Goal: Task Accomplishment & Management: Manage account settings

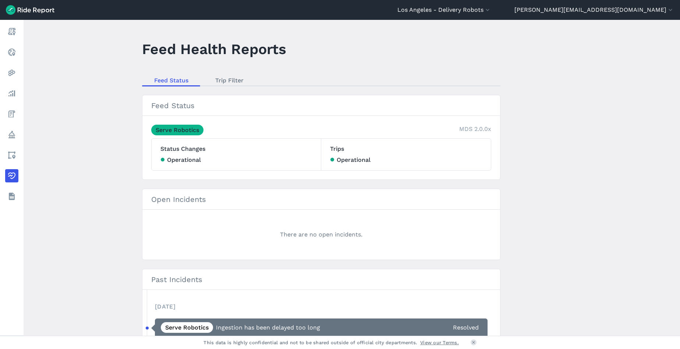
click at [492, 7] on button "Los Angeles - Delivery Robots" at bounding box center [445, 10] width 94 height 9
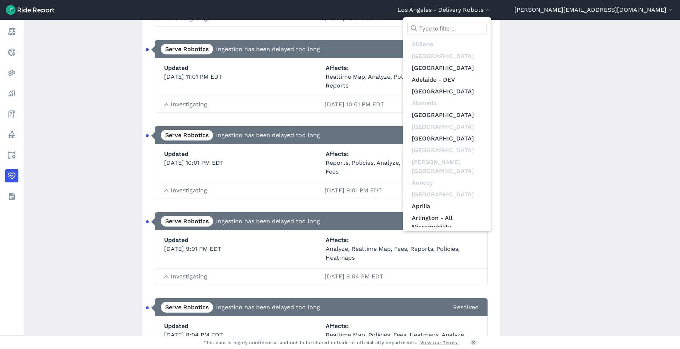
click at [487, 28] on input "text" at bounding box center [448, 28] width 80 height 13
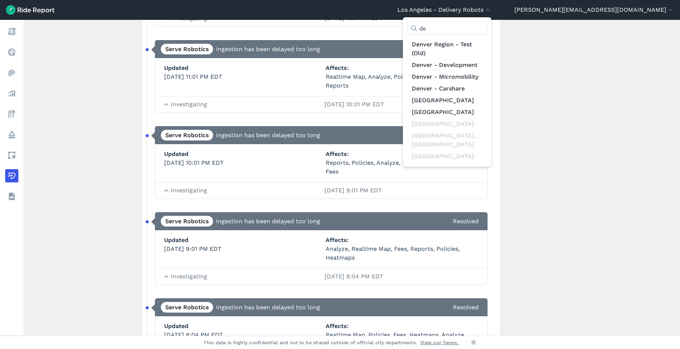
type input "d"
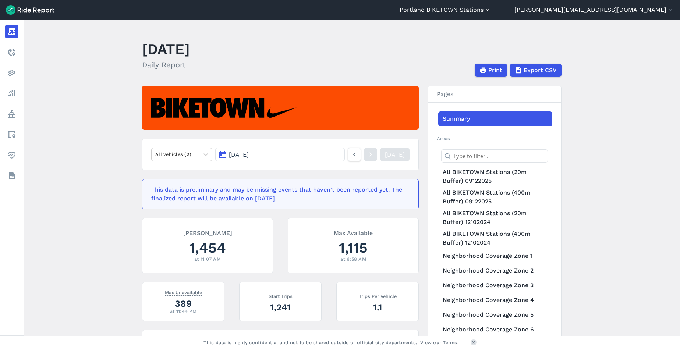
click at [492, 9] on button "Portland BIKETOWN Stations" at bounding box center [446, 10] width 92 height 9
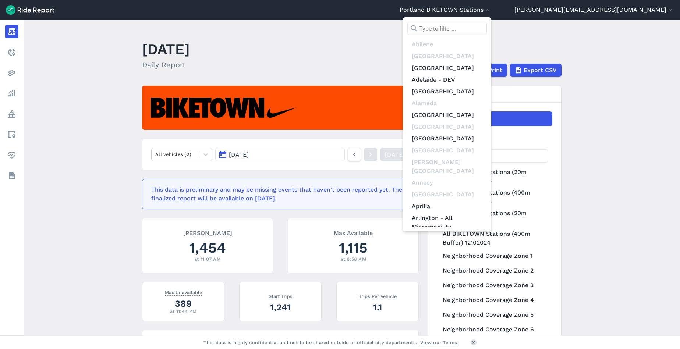
click at [487, 26] on input "text" at bounding box center [448, 28] width 80 height 13
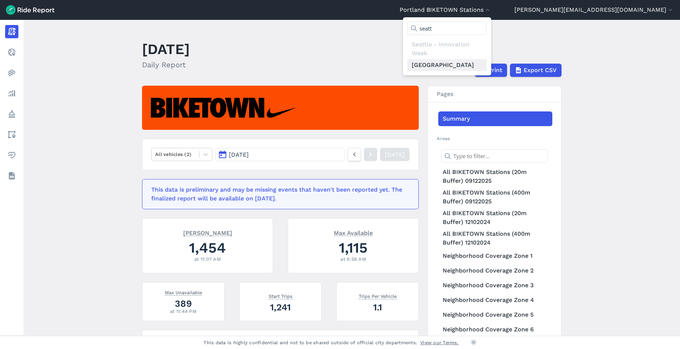
type input "seatt"
click at [487, 61] on link "[GEOGRAPHIC_DATA]" at bounding box center [448, 65] width 80 height 12
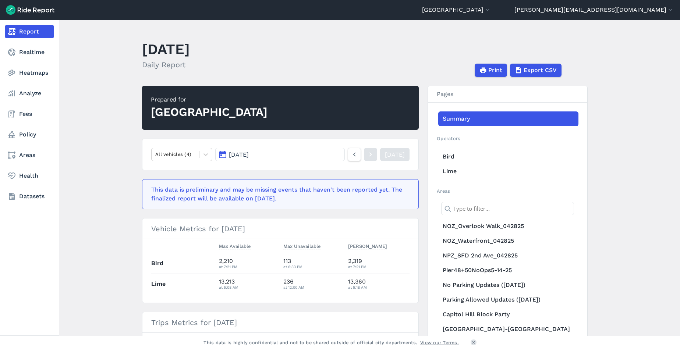
drag, startPoint x: 26, startPoint y: 75, endPoint x: 48, endPoint y: 85, distance: 24.0
click at [26, 75] on link "Heatmaps" at bounding box center [29, 72] width 49 height 13
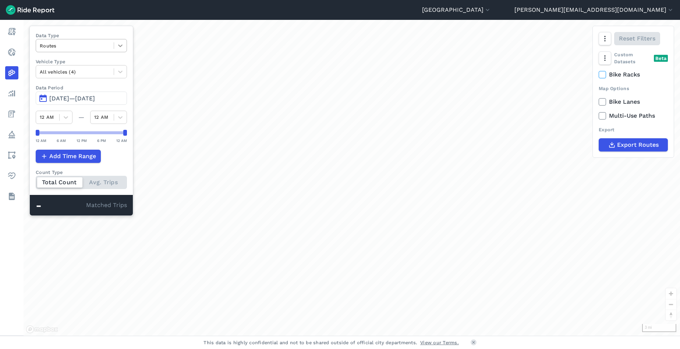
click at [124, 45] on icon at bounding box center [120, 45] width 7 height 7
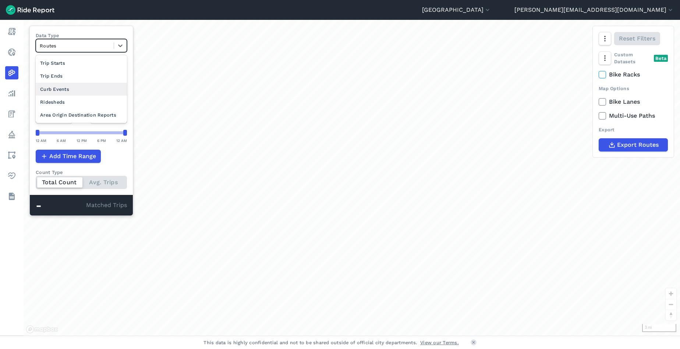
click at [87, 92] on div "Curb Events" at bounding box center [81, 89] width 91 height 13
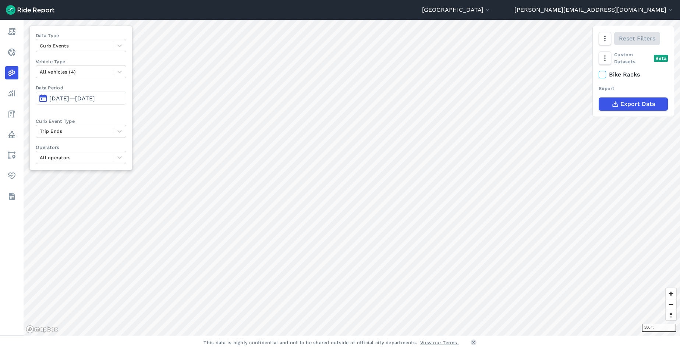
drag, startPoint x: 569, startPoint y: 11, endPoint x: 553, endPoint y: 20, distance: 18.0
click at [492, 12] on button "[GEOGRAPHIC_DATA]" at bounding box center [456, 10] width 69 height 9
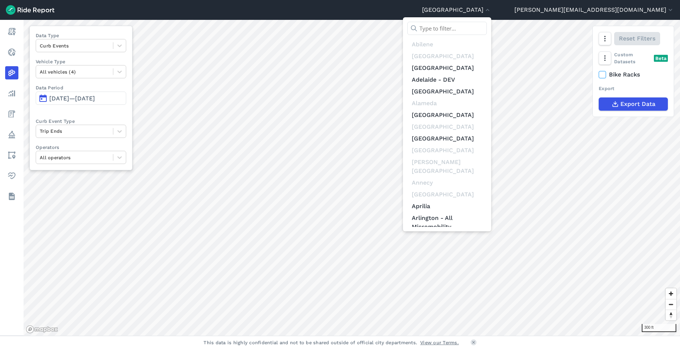
click at [487, 24] on input "text" at bounding box center [448, 28] width 80 height 13
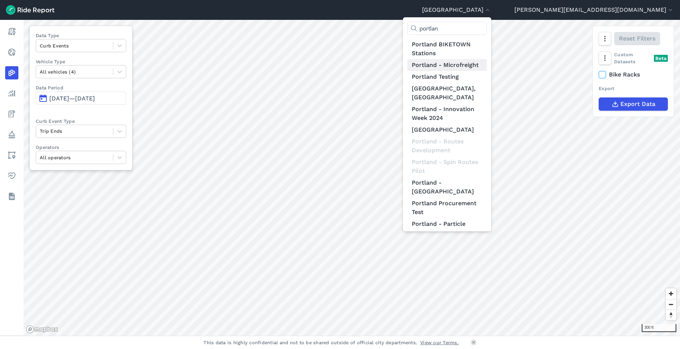
type input "portlan"
click at [487, 60] on link "Portland - Microfreight" at bounding box center [448, 65] width 80 height 12
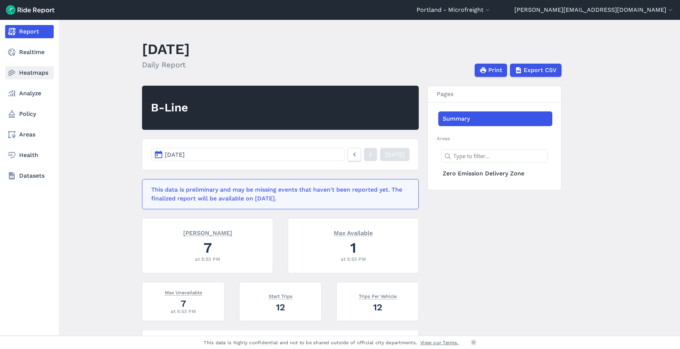
click at [31, 73] on link "Heatmaps" at bounding box center [29, 72] width 49 height 13
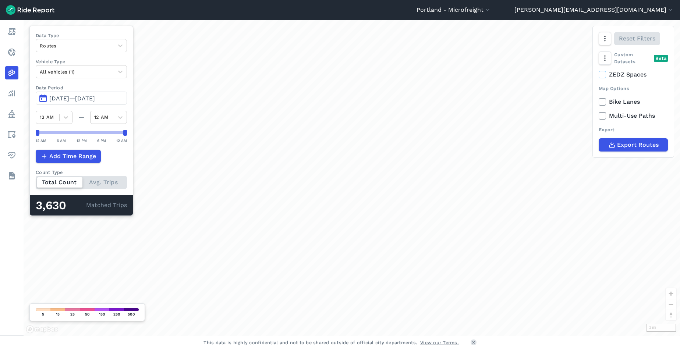
click at [81, 99] on span "[DATE]—[DATE]" at bounding box center [72, 98] width 46 height 7
click at [82, 98] on span "[DATE]—[DATE]" at bounding box center [72, 98] width 46 height 7
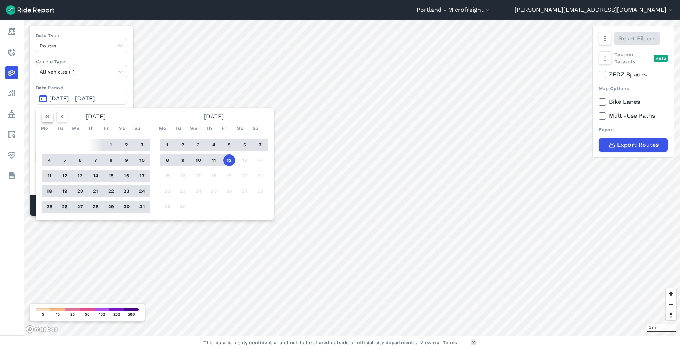
click at [50, 114] on icon "button" at bounding box center [47, 116] width 7 height 7
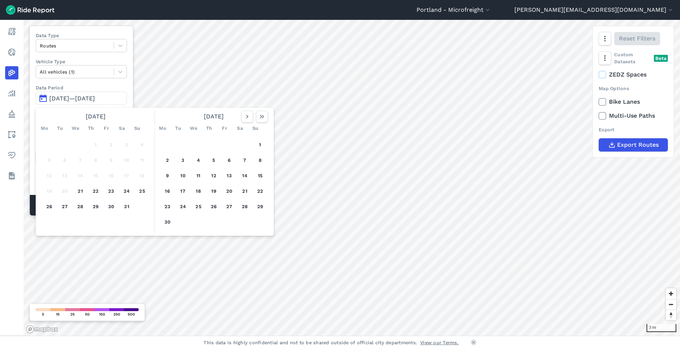
drag, startPoint x: 81, startPoint y: 191, endPoint x: 182, endPoint y: 134, distance: 115.4
click at [81, 191] on button "21" at bounding box center [80, 192] width 12 height 12
click at [264, 116] on icon "button" at bounding box center [261, 116] width 7 height 7
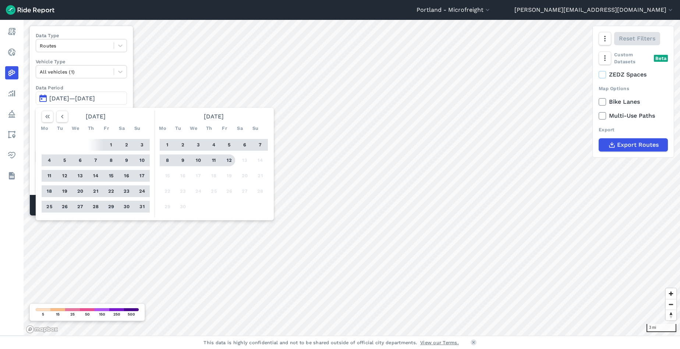
click at [230, 159] on button "12" at bounding box center [230, 161] width 12 height 12
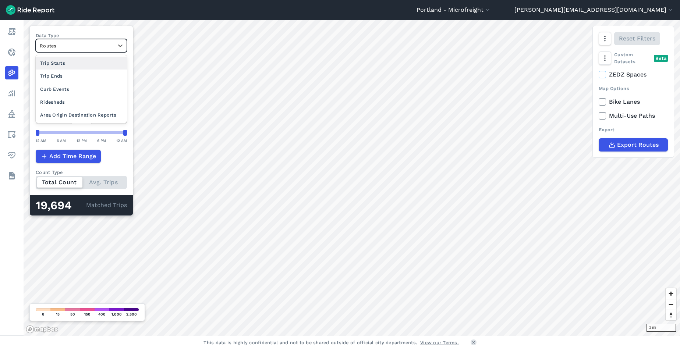
drag, startPoint x: 124, startPoint y: 46, endPoint x: 116, endPoint y: 54, distance: 11.5
click at [124, 46] on icon at bounding box center [120, 45] width 7 height 7
click at [98, 66] on div "Trip Starts" at bounding box center [81, 63] width 91 height 13
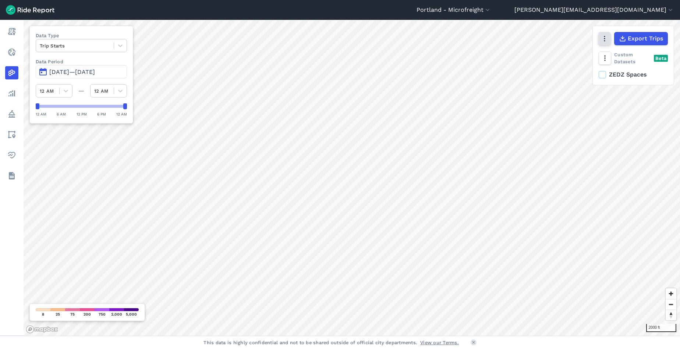
click at [605, 35] on icon "button" at bounding box center [604, 38] width 7 height 7
drag, startPoint x: 576, startPoint y: 68, endPoint x: 551, endPoint y: 76, distance: 25.9
click at [576, 68] on label "Satellite" at bounding box center [568, 69] width 41 height 15
click at [548, 42] on input "Satellite" at bounding box center [548, 39] width 0 height 5
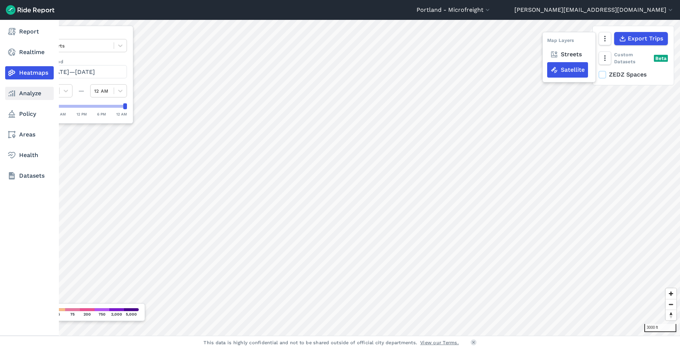
click at [23, 95] on link "Analyze" at bounding box center [29, 93] width 49 height 13
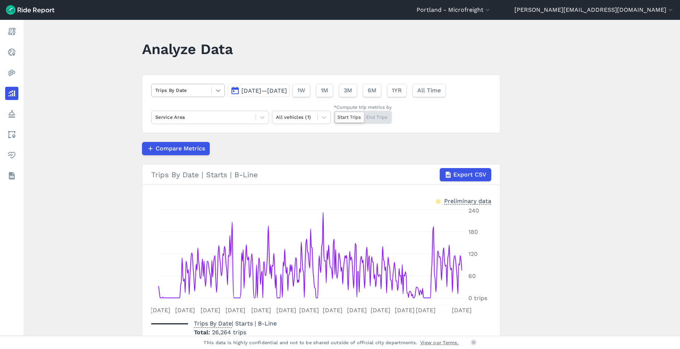
click at [217, 91] on icon at bounding box center [218, 90] width 4 height 3
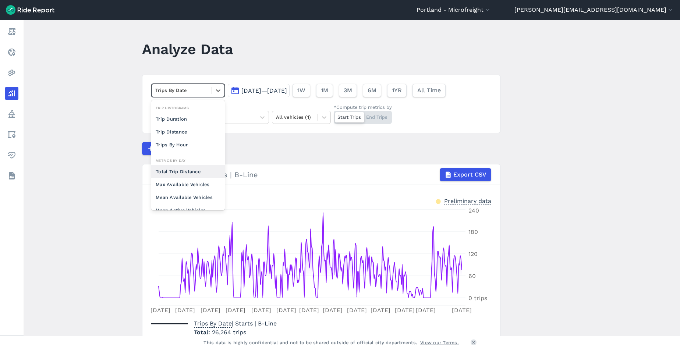
click at [197, 173] on div "Total Trip Distance" at bounding box center [188, 171] width 74 height 13
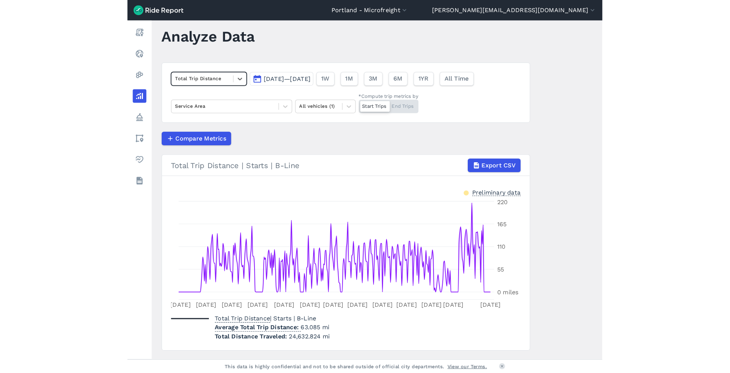
scroll to position [13, 0]
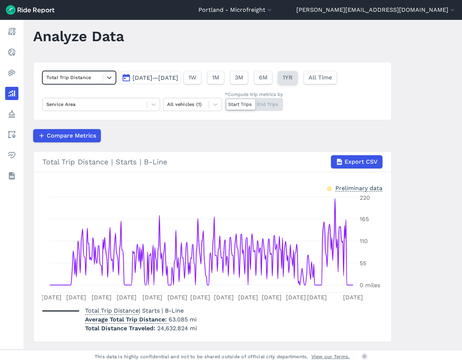
click at [293, 77] on span "1YR" at bounding box center [288, 77] width 10 height 9
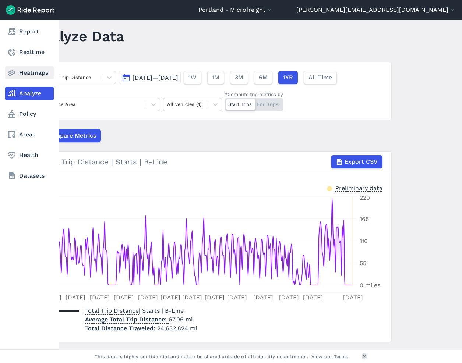
click at [14, 74] on icon at bounding box center [11, 72] width 9 height 9
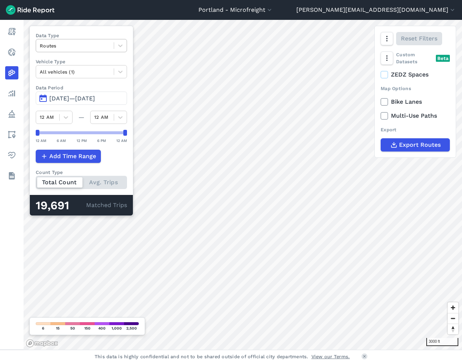
click at [71, 46] on div at bounding box center [75, 46] width 70 height 8
click at [71, 47] on div at bounding box center [75, 46] width 70 height 8
click at [389, 39] on icon "button" at bounding box center [386, 38] width 7 height 7
drag, startPoint x: 362, startPoint y: 54, endPoint x: 352, endPoint y: 57, distance: 9.7
click at [361, 54] on label "Streets" at bounding box center [348, 54] width 38 height 15
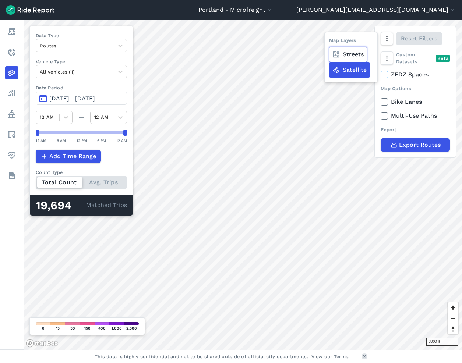
click at [329, 42] on input "Streets" at bounding box center [329, 39] width 0 height 5
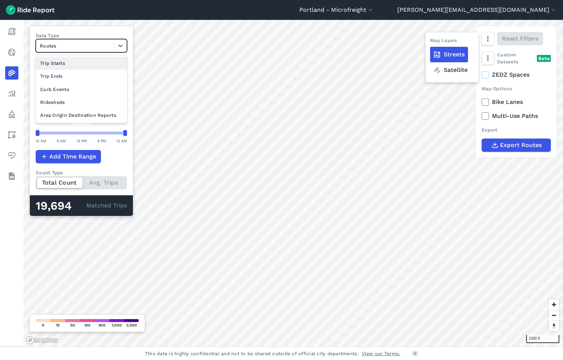
click at [102, 47] on div at bounding box center [75, 46] width 70 height 8
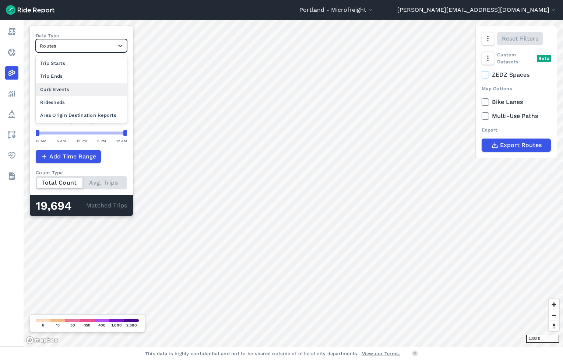
click at [83, 89] on div "Curb Events" at bounding box center [81, 89] width 91 height 13
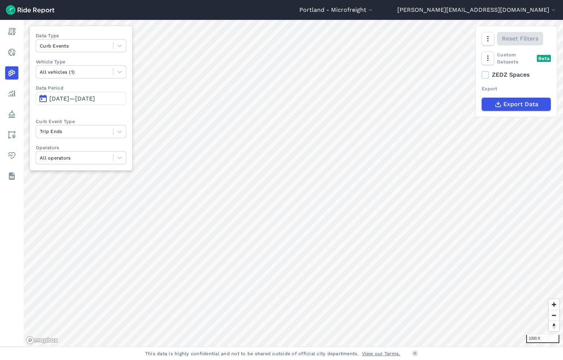
drag, startPoint x: 485, startPoint y: 74, endPoint x: 479, endPoint y: 78, distance: 6.6
click at [485, 74] on icon at bounding box center [485, 74] width 7 height 7
click at [482, 74] on input "ZEDZ Spaces" at bounding box center [482, 72] width 0 height 5
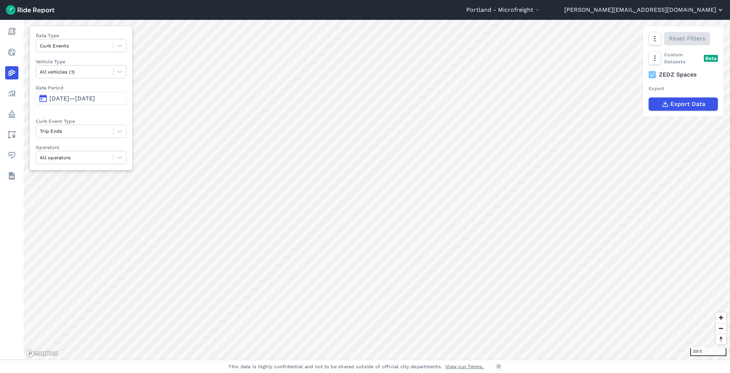
click at [673, 12] on button "[PERSON_NAME][EMAIL_ADDRESS][DOMAIN_NAME]" at bounding box center [644, 10] width 160 height 9
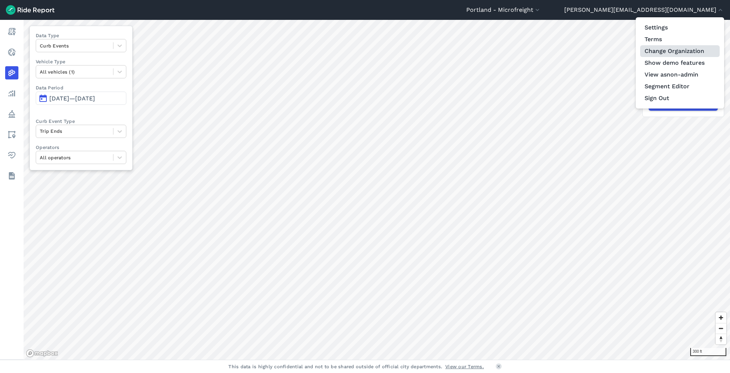
click at [673, 47] on link "Change Organization" at bounding box center [680, 51] width 80 height 12
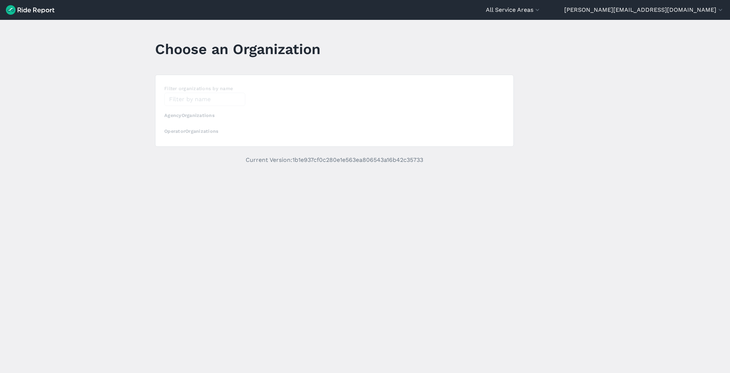
click at [178, 98] on div "loading" at bounding box center [334, 110] width 358 height 71
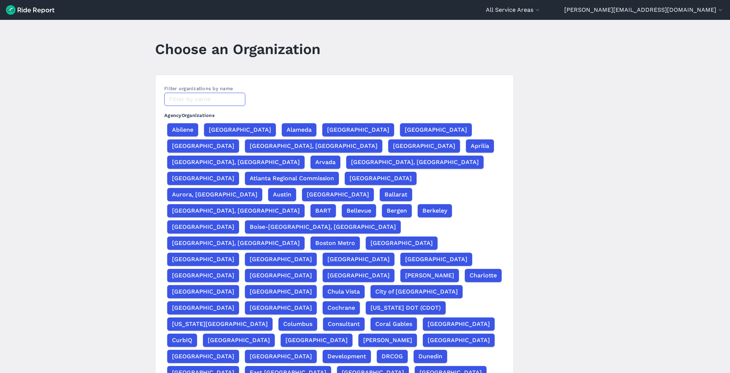
click at [186, 101] on input "text" at bounding box center [204, 99] width 81 height 13
type input "n"
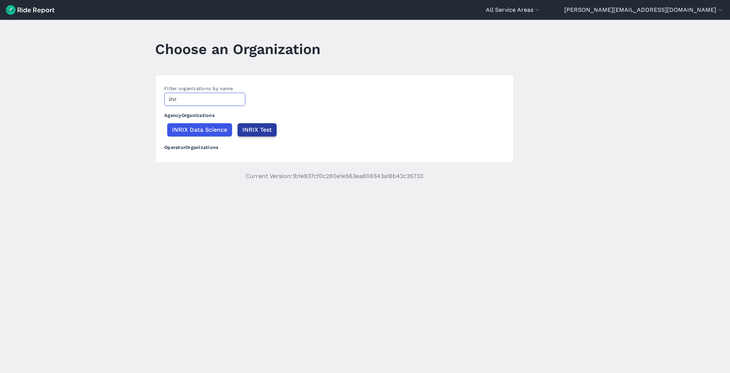
type input "inr"
click at [246, 131] on span "INRIX Test" at bounding box center [256, 130] width 29 height 9
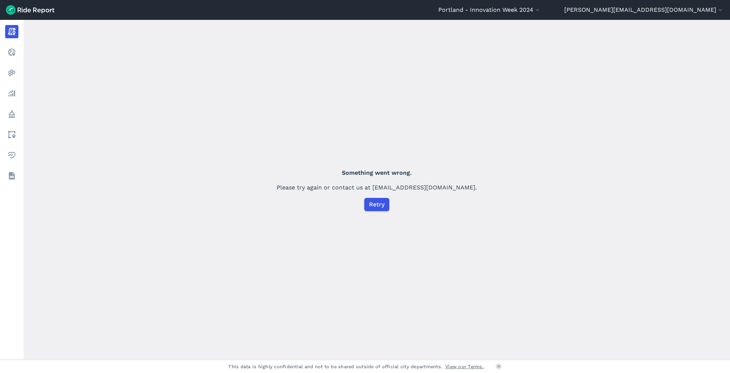
drag, startPoint x: 693, startPoint y: 10, endPoint x: 689, endPoint y: 17, distance: 8.8
click at [680, 11] on button "[PERSON_NAME][EMAIL_ADDRESS][DOMAIN_NAME]" at bounding box center [644, 10] width 160 height 9
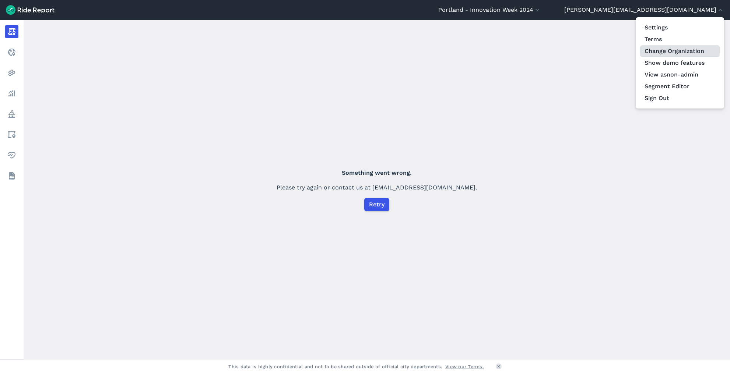
click at [677, 49] on link "Change Organization" at bounding box center [680, 51] width 80 height 12
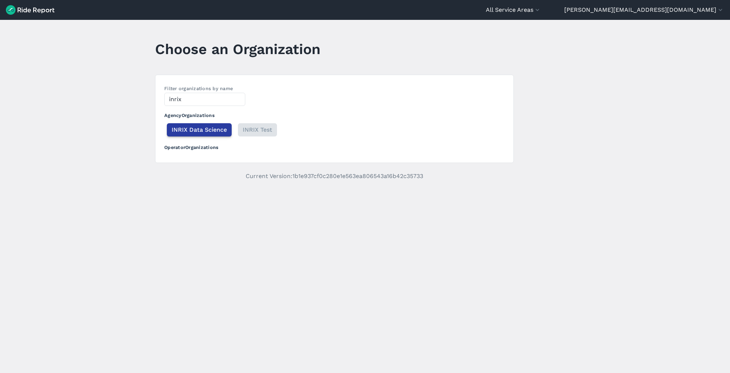
type input "inrix"
click at [203, 131] on span "INRIX Data Science" at bounding box center [199, 130] width 55 height 9
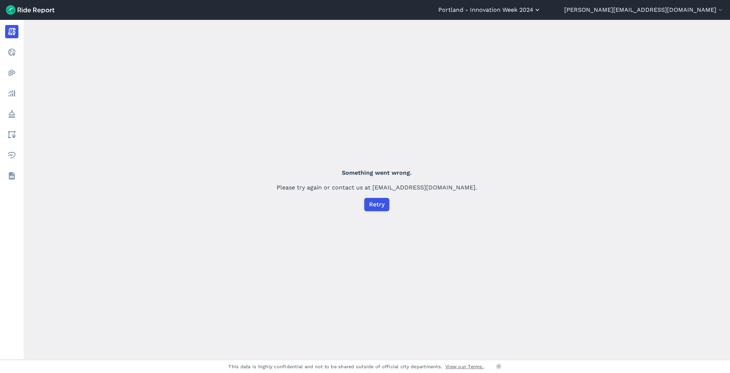
click at [541, 10] on button "Portland - Innovation Week 2024" at bounding box center [489, 10] width 103 height 9
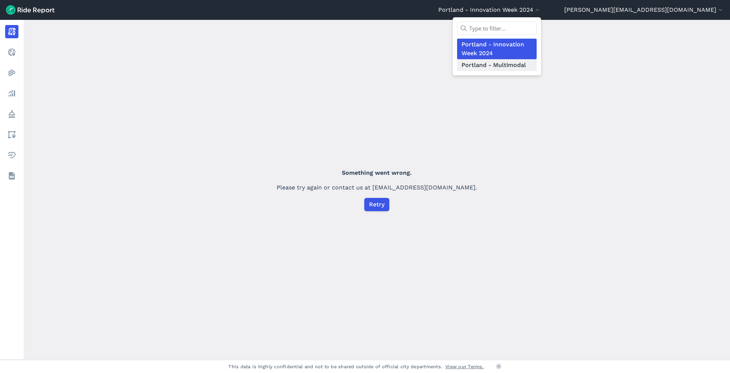
click at [536, 66] on link "Portland - Multimodal" at bounding box center [497, 65] width 80 height 12
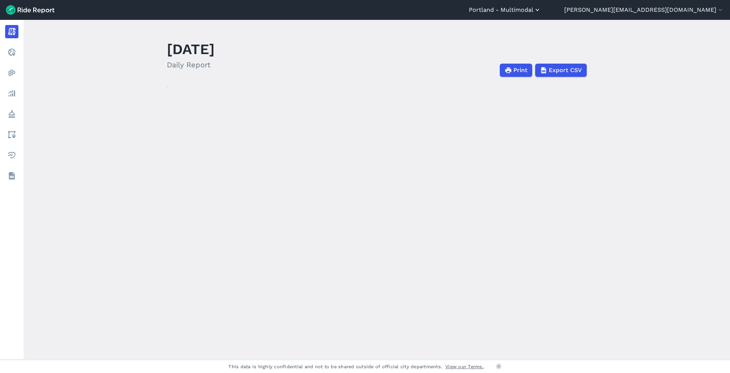
click at [541, 12] on button "Portland - Multimodal" at bounding box center [505, 10] width 72 height 9
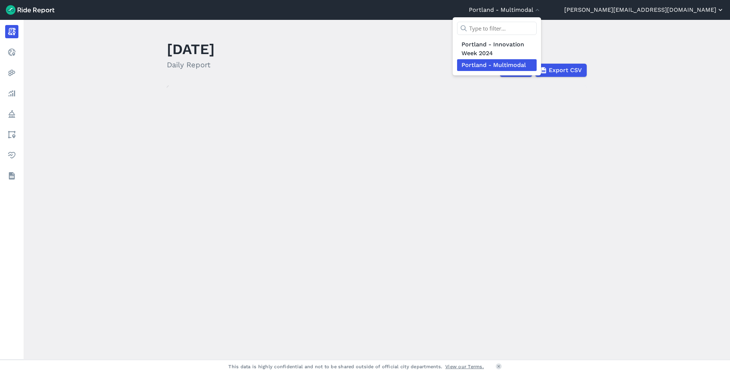
click at [668, 9] on div at bounding box center [365, 186] width 730 height 373
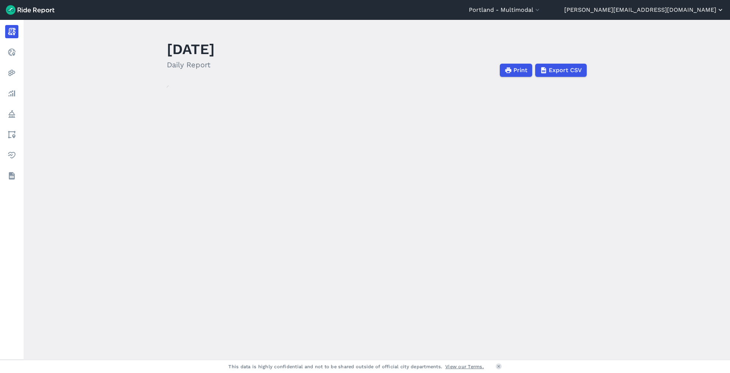
click at [669, 10] on button "[PERSON_NAME][EMAIL_ADDRESS][DOMAIN_NAME]" at bounding box center [644, 10] width 160 height 9
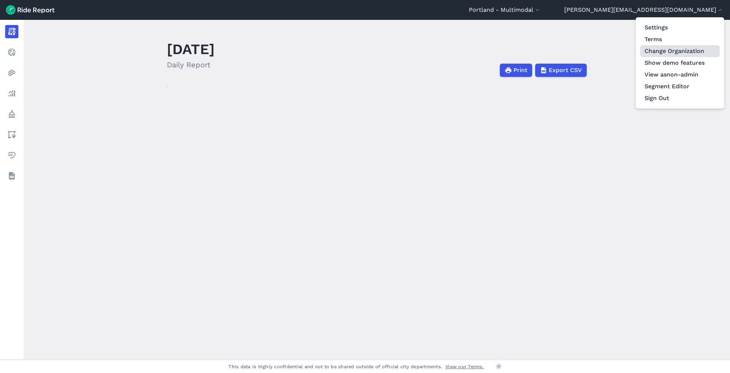
click at [666, 49] on link "Change Organization" at bounding box center [680, 51] width 80 height 12
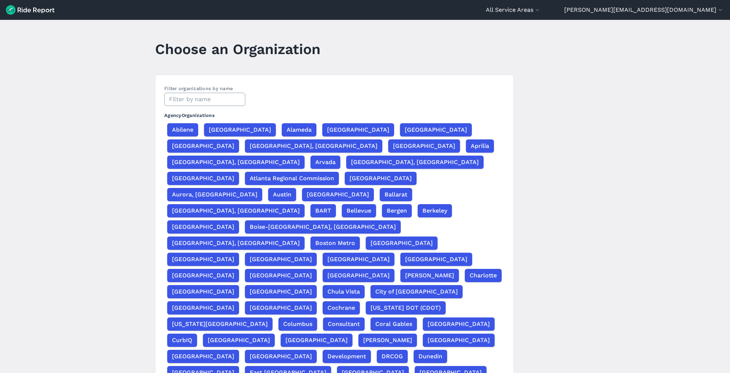
click at [217, 98] on input "text" at bounding box center [204, 99] width 81 height 13
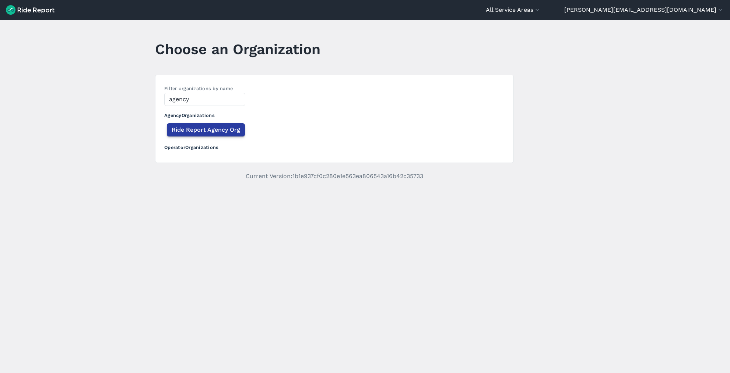
type input "agency"
click at [207, 131] on span "Ride Report Agency Org" at bounding box center [206, 130] width 68 height 9
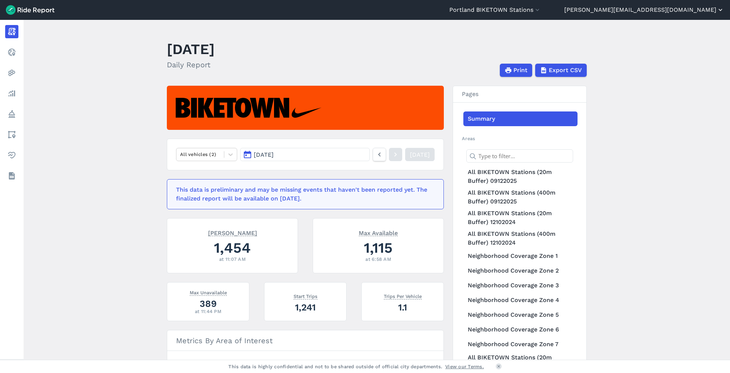
click at [666, 10] on button "[PERSON_NAME][EMAIL_ADDRESS][DOMAIN_NAME]" at bounding box center [644, 10] width 160 height 9
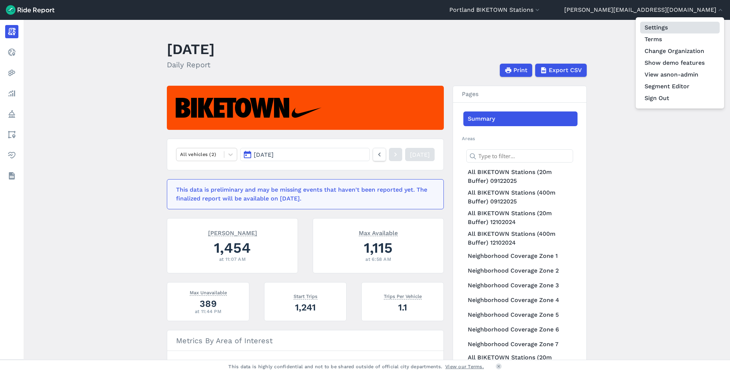
click at [661, 28] on link "Settings" at bounding box center [680, 28] width 80 height 12
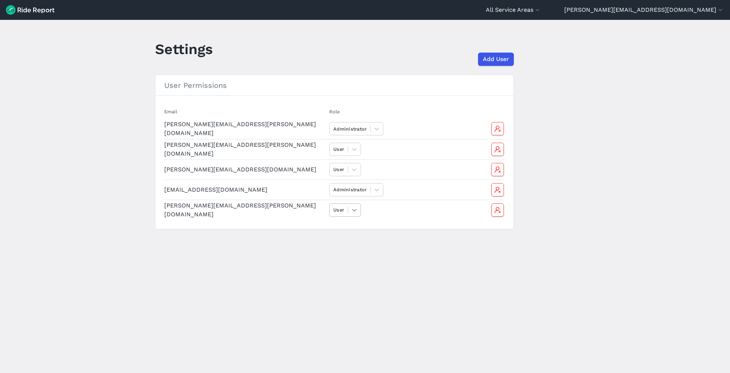
click at [352, 211] on icon at bounding box center [354, 210] width 7 height 7
drag, startPoint x: 355, startPoint y: 226, endPoint x: 350, endPoint y: 222, distance: 6.3
click at [355, 226] on div "Administrator" at bounding box center [350, 227] width 42 height 13
